Goal: Task Accomplishment & Management: Manage account settings

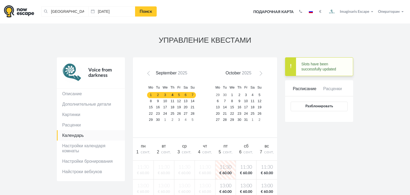
scroll to position [117, 0]
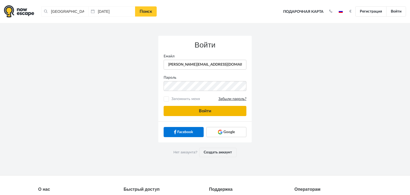
type input "anatoly@imaginaris.ee"
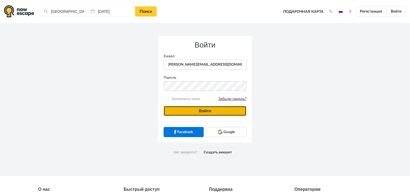
click at [179, 109] on button "Войти" at bounding box center [205, 111] width 83 height 10
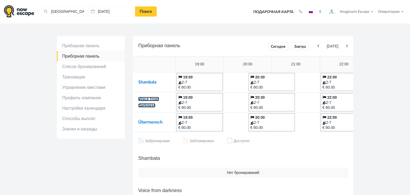
click at [143, 99] on link "Voice from darkness" at bounding box center [148, 102] width 21 height 11
click at [145, 122] on link "Übermensch" at bounding box center [150, 122] width 24 height 4
click at [139, 84] on link "Shambala" at bounding box center [147, 82] width 18 height 4
click at [147, 97] on link "Voice from darkness" at bounding box center [148, 102] width 21 height 11
drag, startPoint x: 156, startPoint y: 119, endPoint x: 154, endPoint y: 126, distance: 7.1
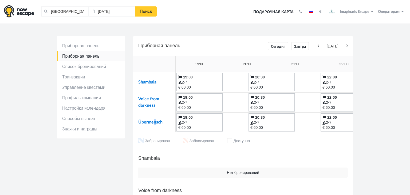
click at [154, 126] on td "Übermensch" at bounding box center [154, 122] width 43 height 20
drag, startPoint x: 154, startPoint y: 126, endPoint x: 147, endPoint y: 123, distance: 8.2
click at [147, 123] on td "Übermensch" at bounding box center [154, 122] width 43 height 20
click at [147, 123] on link "Übermensch" at bounding box center [150, 122] width 24 height 4
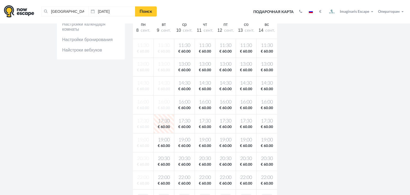
scroll to position [60, 0]
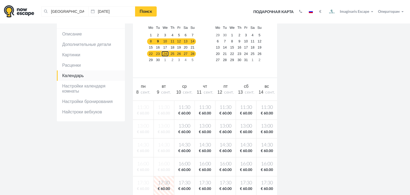
click at [162, 53] on link "24" at bounding box center [165, 54] width 8 height 6
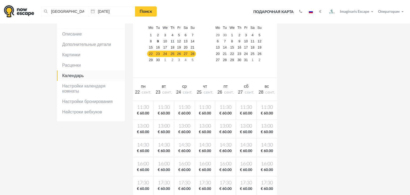
scroll to position [80, 0]
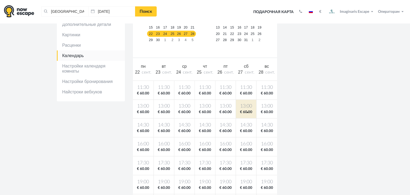
click at [247, 112] on span "€ 60.00" at bounding box center [246, 112] width 18 height 5
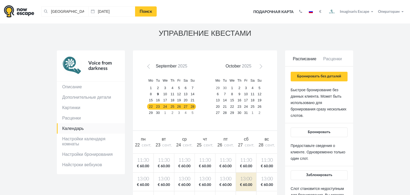
scroll to position [0, 0]
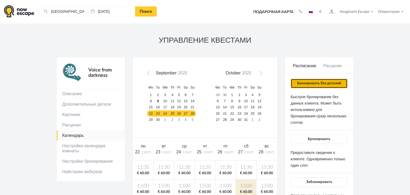
click at [301, 81] on button "Бронировать без деталей" at bounding box center [319, 84] width 57 height 10
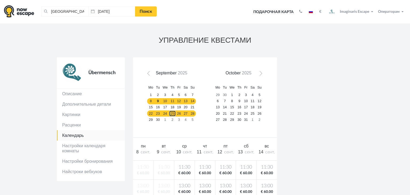
click at [176, 115] on link "25" at bounding box center [172, 114] width 7 height 6
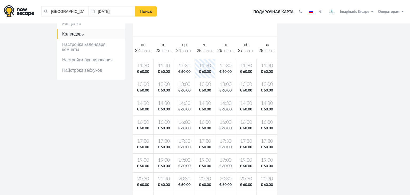
scroll to position [102, 0]
click at [243, 88] on span "€ 60.00" at bounding box center [246, 90] width 18 height 5
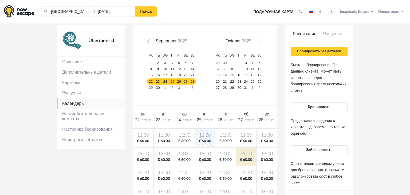
scroll to position [18, 0]
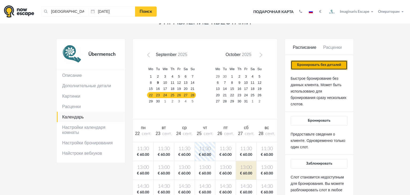
click at [317, 62] on button "Бронировать без деталей" at bounding box center [319, 65] width 57 height 10
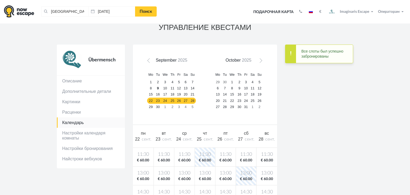
scroll to position [0, 0]
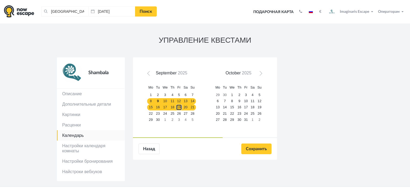
click at [176, 106] on link "19" at bounding box center [179, 107] width 6 height 6
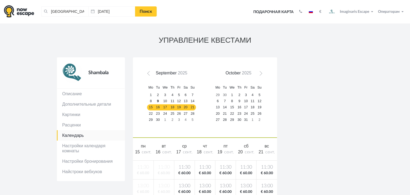
scroll to position [82, 0]
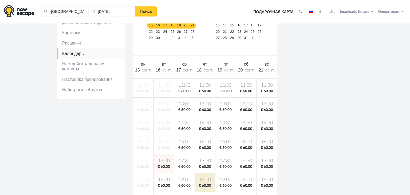
click at [204, 182] on body "Таллин, Эстония Очистить все Таллин, Эстония 09.09.2025 Поиск Toggle navigation…" at bounding box center [205, 185] width 410 height 535
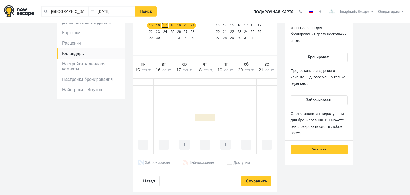
click at [165, 25] on link "17" at bounding box center [165, 25] width 8 height 6
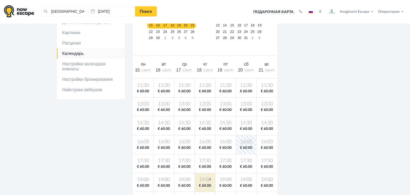
click at [210, 179] on body "[GEOGRAPHIC_DATA], [GEOGRAPHIC_DATA] Очистить все [GEOGRAPHIC_DATA], [GEOGRAPHI…" at bounding box center [205, 185] width 410 height 535
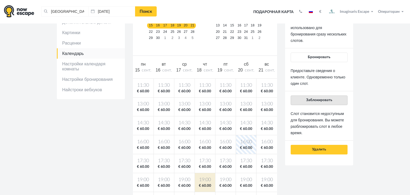
scroll to position [0, 0]
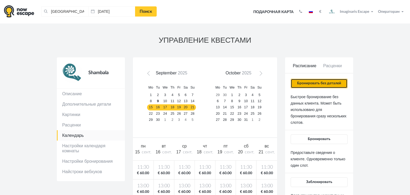
click at [313, 80] on button "Бронировать без деталей" at bounding box center [319, 84] width 57 height 10
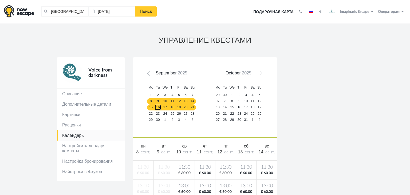
click at [159, 108] on link "16" at bounding box center [158, 107] width 7 height 6
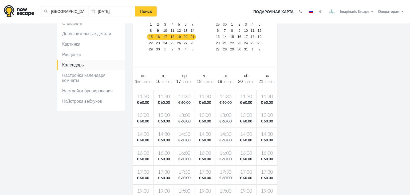
scroll to position [96, 0]
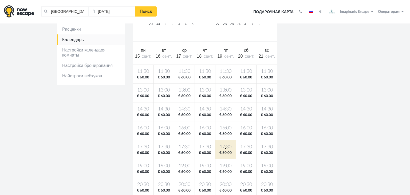
click at [225, 148] on span "17:30" at bounding box center [226, 147] width 18 height 7
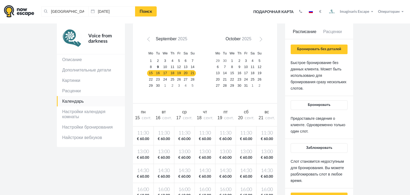
scroll to position [0, 0]
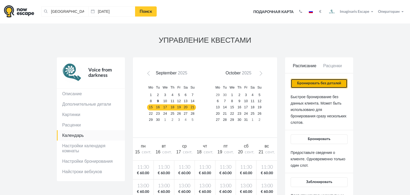
click at [315, 87] on button "Бронировать без деталей" at bounding box center [319, 84] width 57 height 10
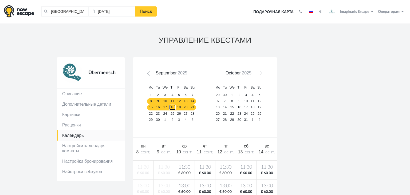
click at [176, 109] on link "18" at bounding box center [172, 107] width 7 height 6
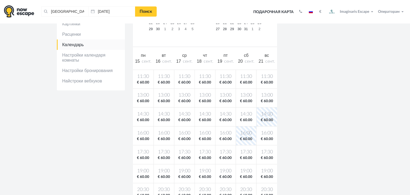
scroll to position [91, 0]
drag, startPoint x: 225, startPoint y: 171, endPoint x: 229, endPoint y: 168, distance: 4.6
click at [229, 168] on span "19:00" at bounding box center [226, 171] width 18 height 7
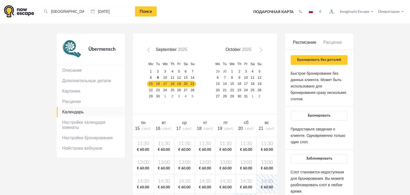
scroll to position [23, 0]
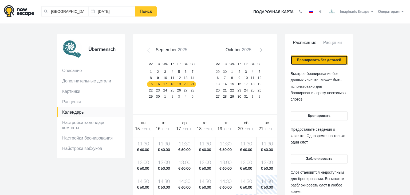
click at [312, 63] on button "Бронировать без деталей" at bounding box center [319, 61] width 57 height 10
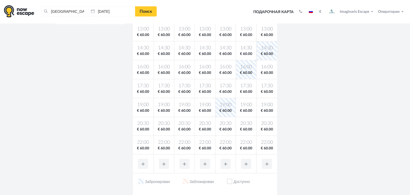
scroll to position [155, 0]
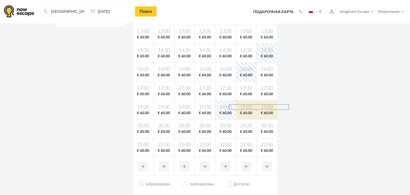
drag, startPoint x: 229, startPoint y: 110, endPoint x: 294, endPoint y: 102, distance: 65.7
click at [294, 102] on body "[GEOGRAPHIC_DATA], [GEOGRAPHIC_DATA] Очистить все [GEOGRAPHIC_DATA], [GEOGRAPHI…" at bounding box center [205, 112] width 410 height 535
click at [234, 114] on span "€ 60.00" at bounding box center [226, 113] width 18 height 5
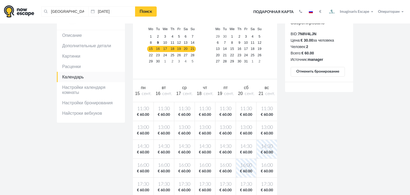
scroll to position [53, 0]
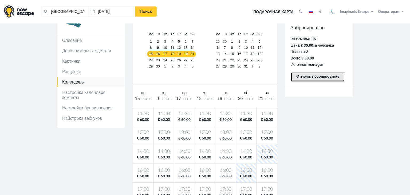
click at [301, 76] on button "Отменить бронирование" at bounding box center [318, 77] width 54 height 10
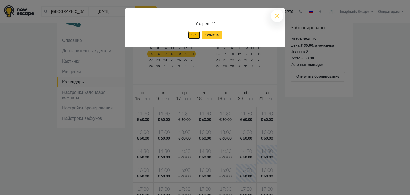
click at [195, 35] on link "OK" at bounding box center [194, 35] width 13 height 8
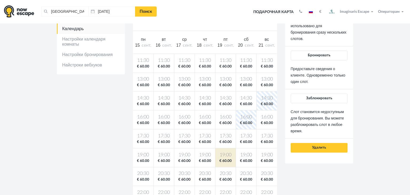
scroll to position [114, 0]
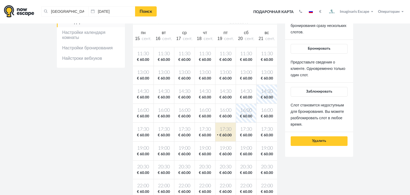
click at [217, 135] on span "€ 60.00" at bounding box center [226, 135] width 18 height 5
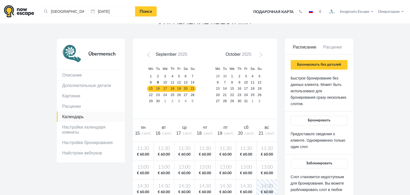
scroll to position [18, 0]
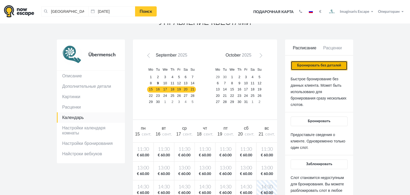
click at [305, 68] on button "Бронировать без деталей" at bounding box center [319, 66] width 57 height 10
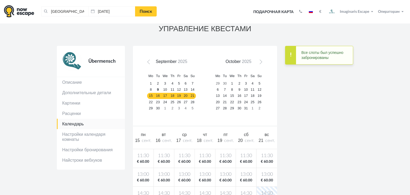
scroll to position [0, 0]
